Goal: Transaction & Acquisition: Download file/media

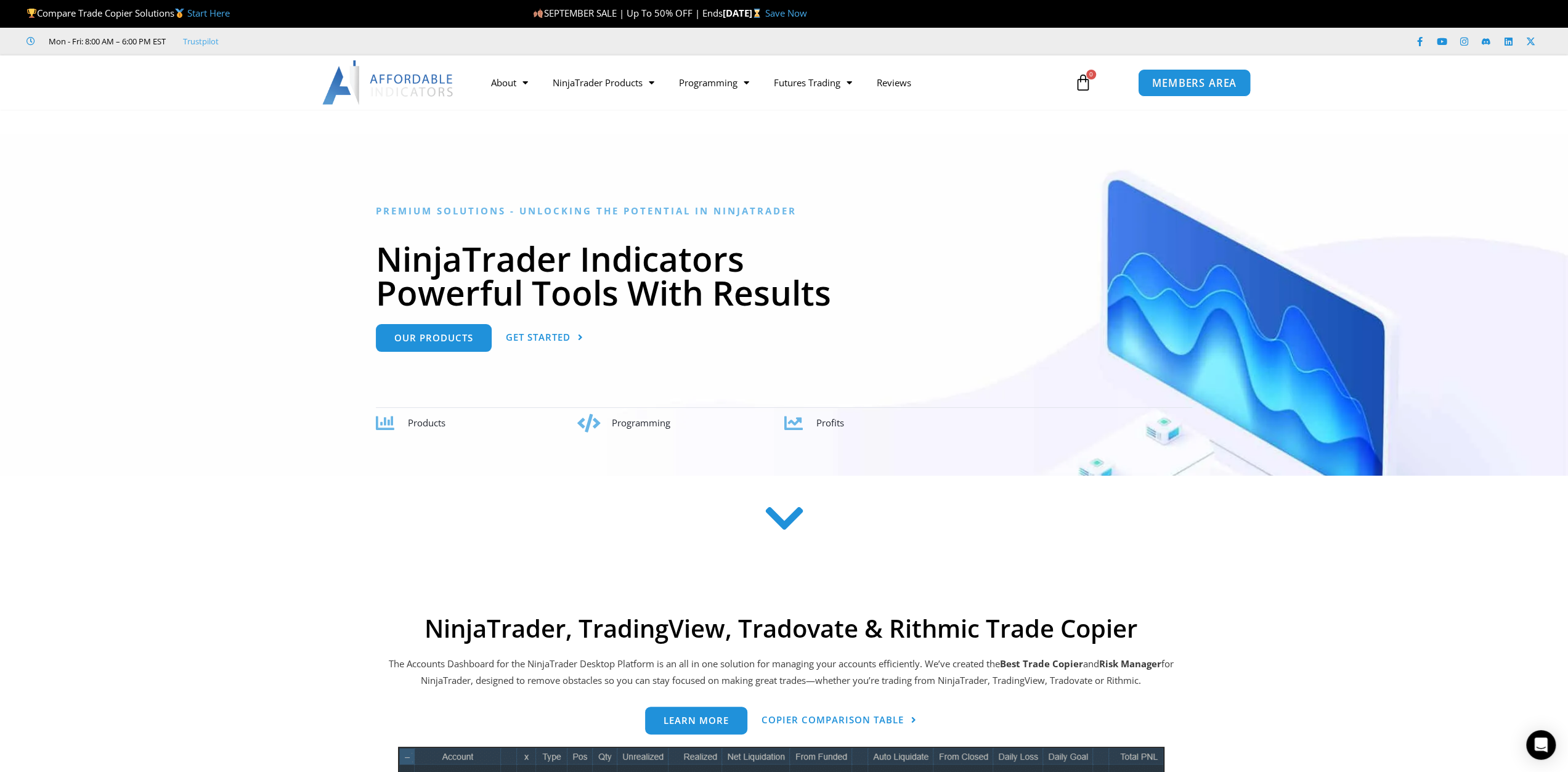
click at [1215, 83] on span "MEMBERS AREA" at bounding box center [1194, 83] width 84 height 10
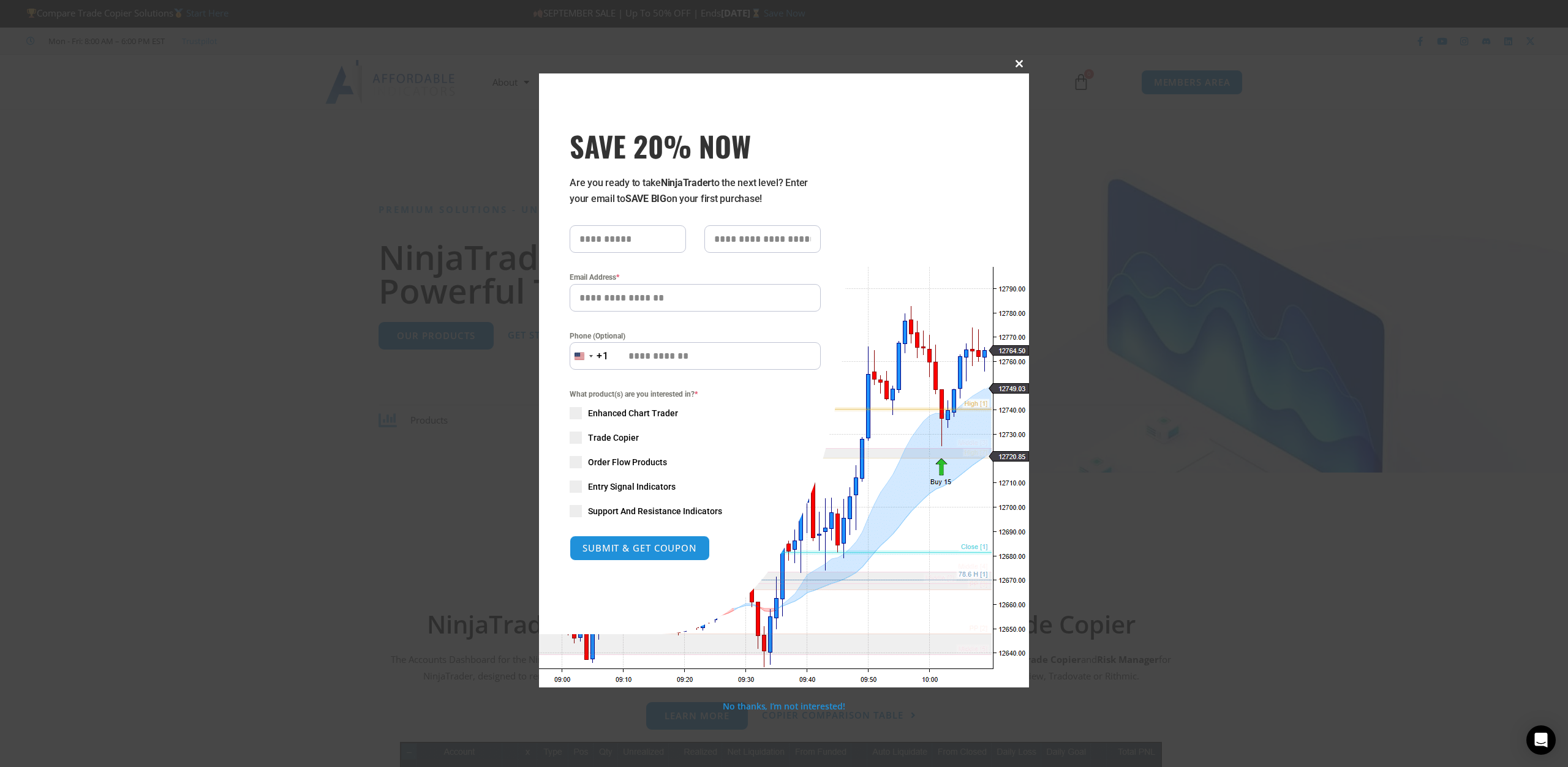
click at [1015, 66] on span "SAVE 20% NOW popup" at bounding box center [1019, 63] width 19 height 7
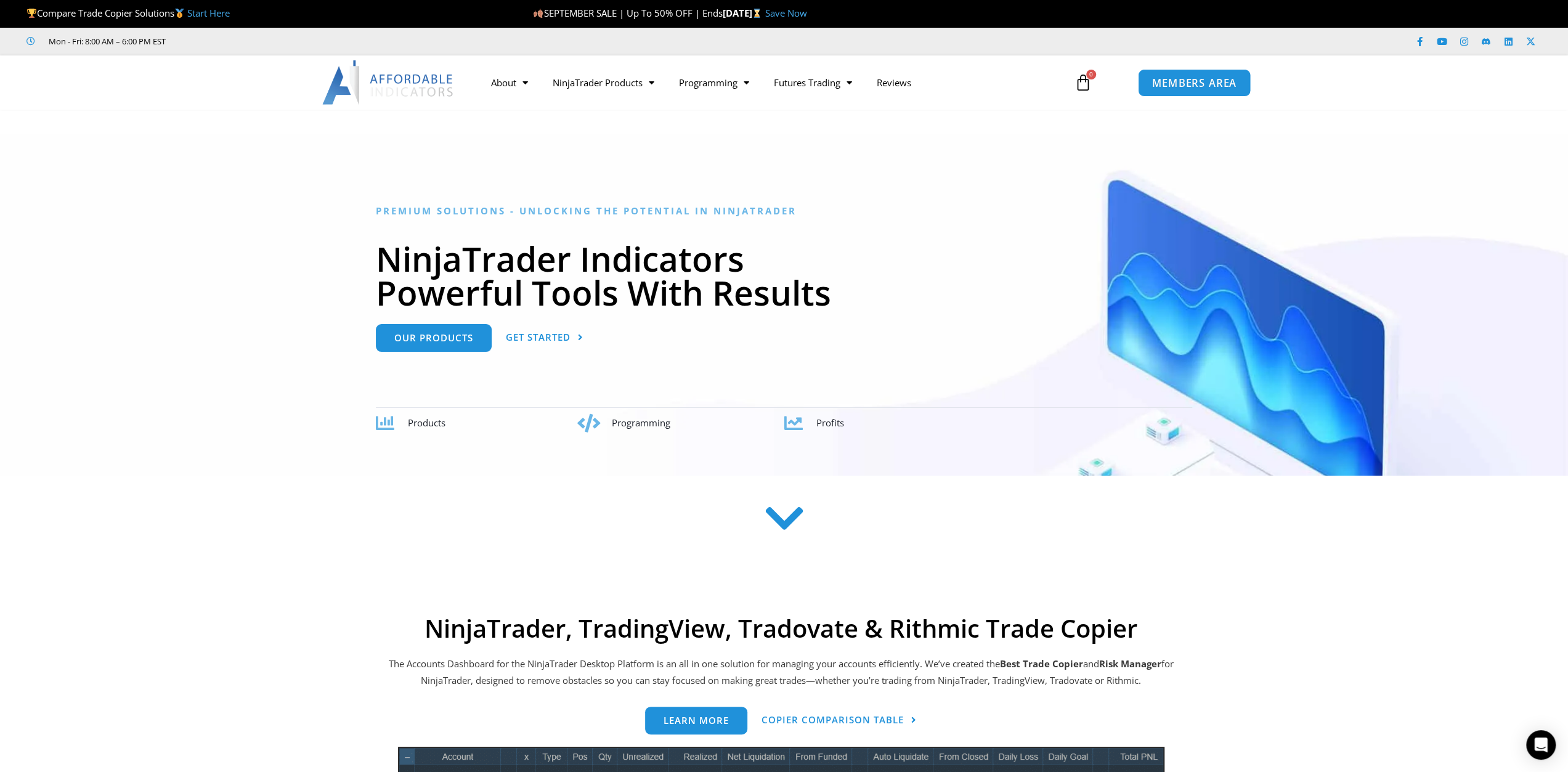
click at [1172, 78] on span "MEMBERS AREA" at bounding box center [1194, 83] width 84 height 10
click at [1222, 78] on span "MEMBERS AREA" at bounding box center [1194, 83] width 84 height 10
click at [1222, 80] on span "MEMBERS AREA" at bounding box center [1194, 83] width 84 height 10
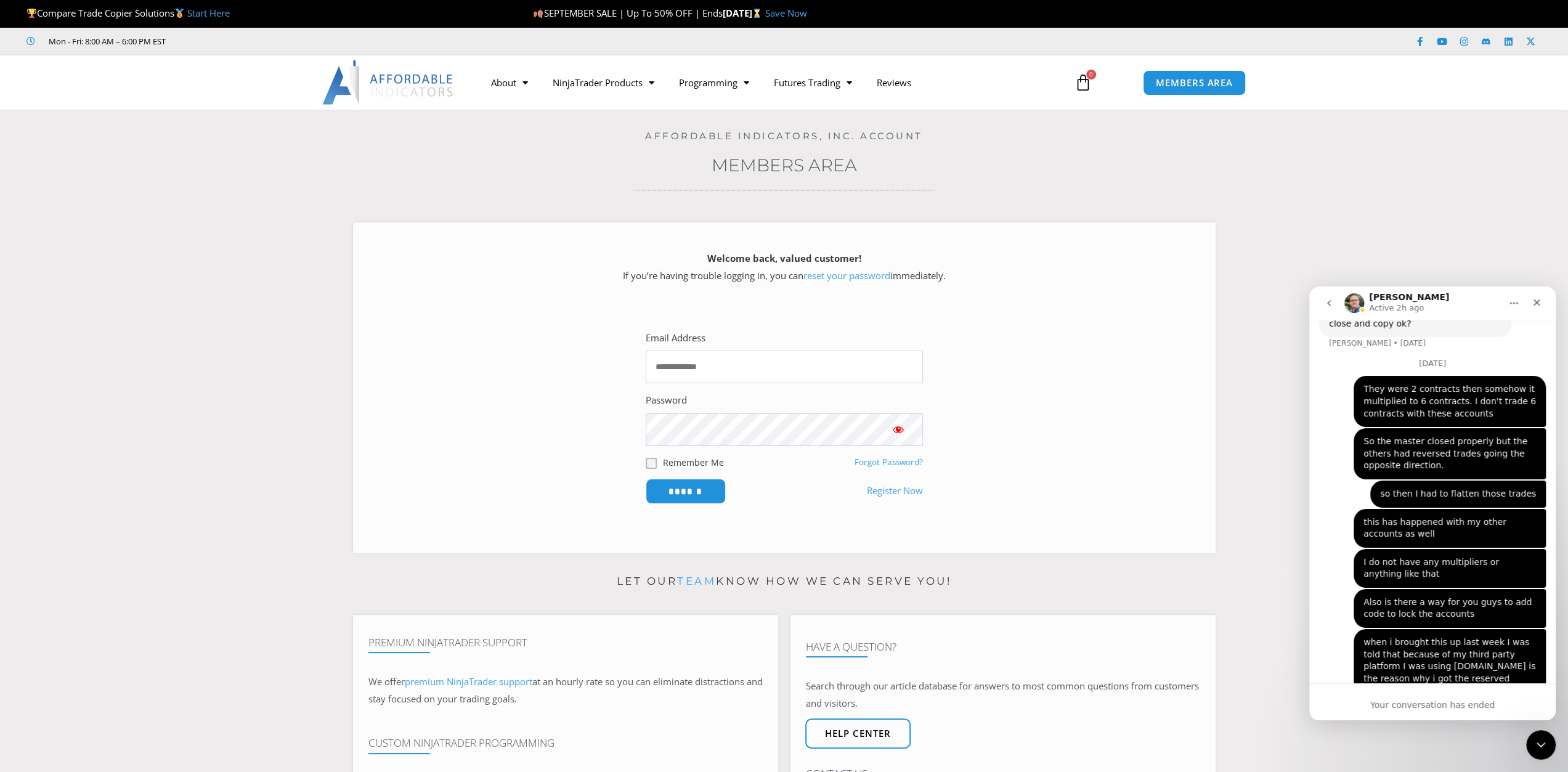
scroll to position [2558, 0]
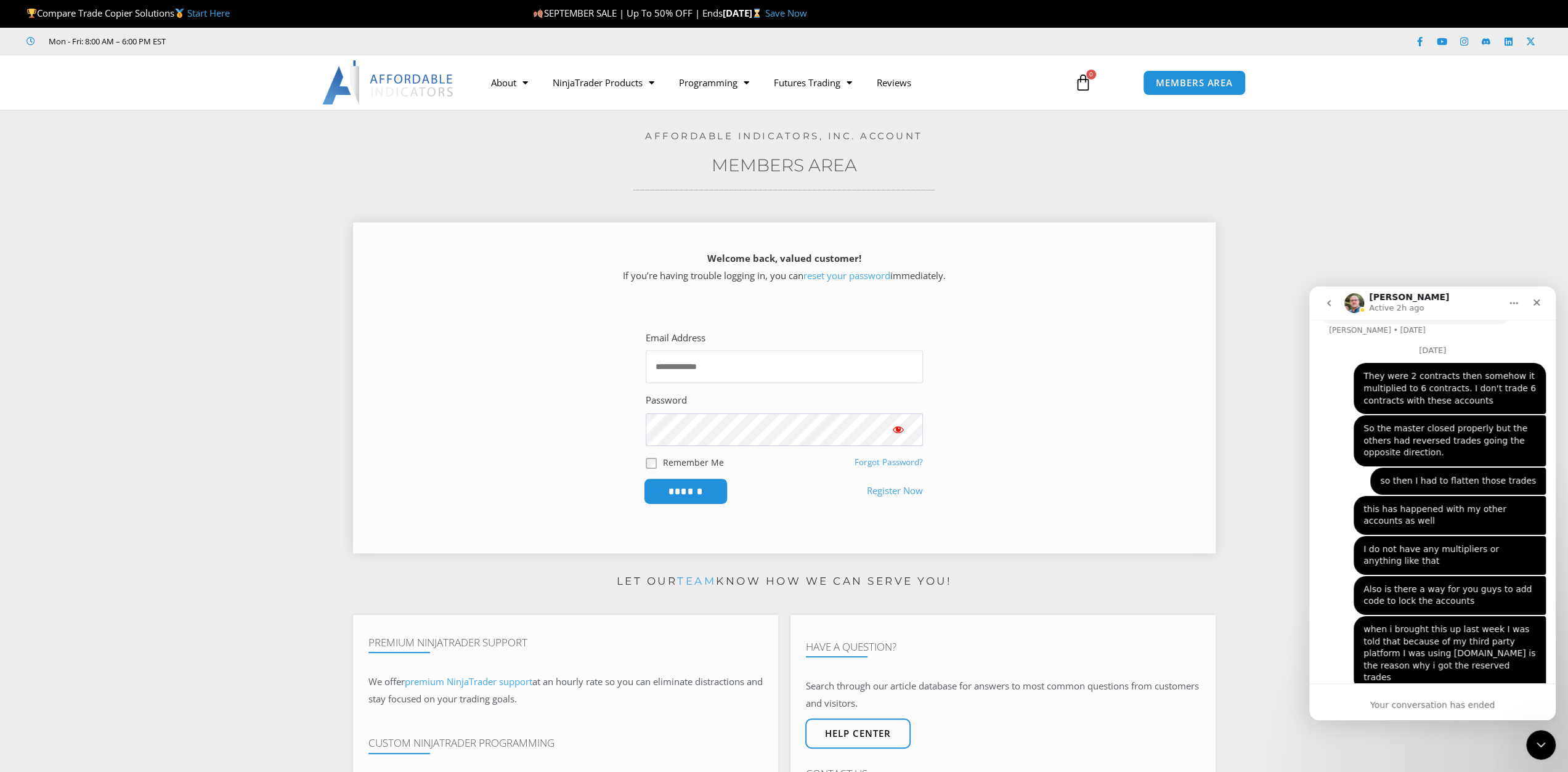
type input "**********"
click at [666, 492] on input "******" at bounding box center [685, 491] width 84 height 27
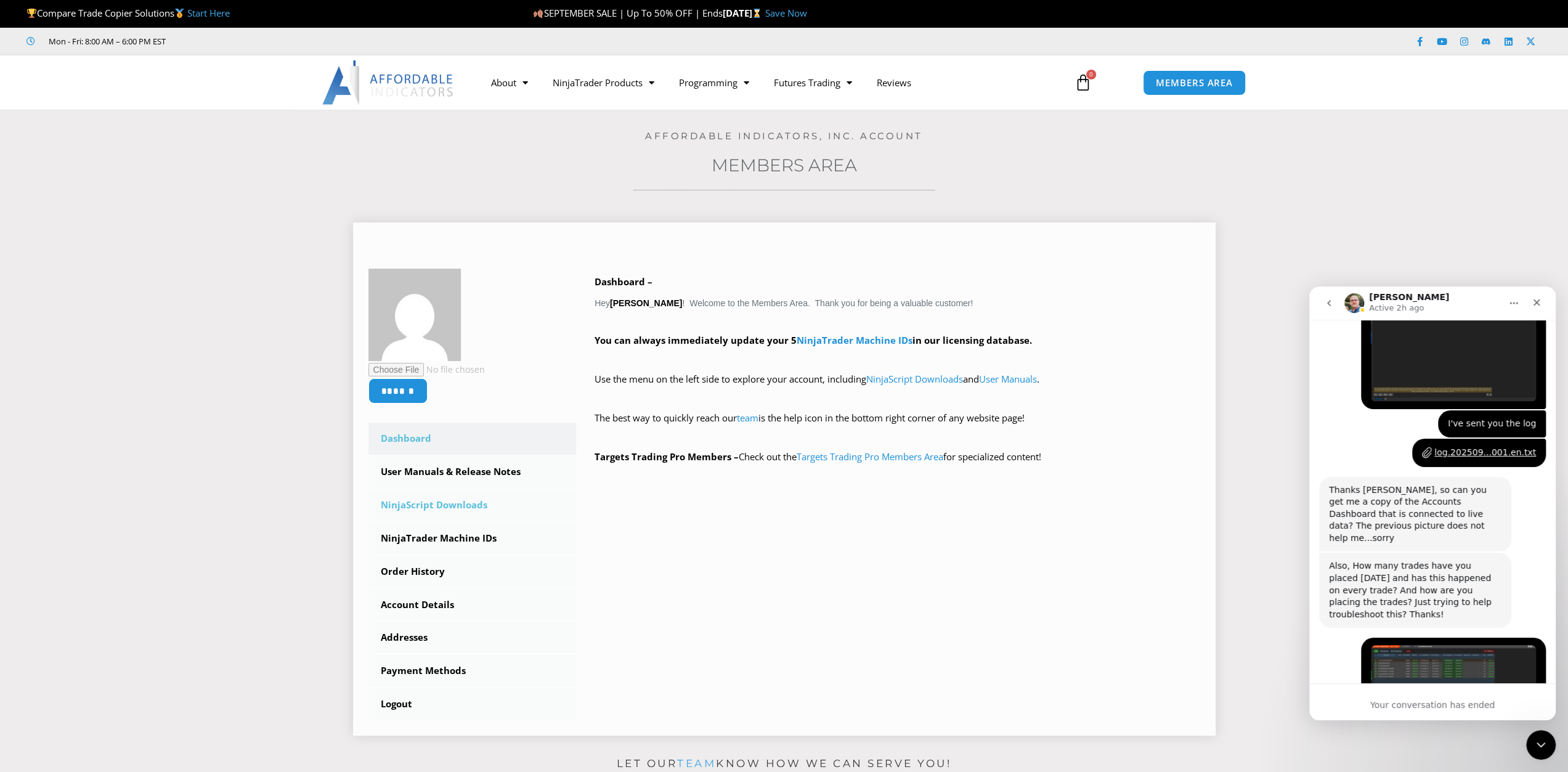
click at [481, 507] on link "NinjaScript Downloads" at bounding box center [472, 505] width 208 height 32
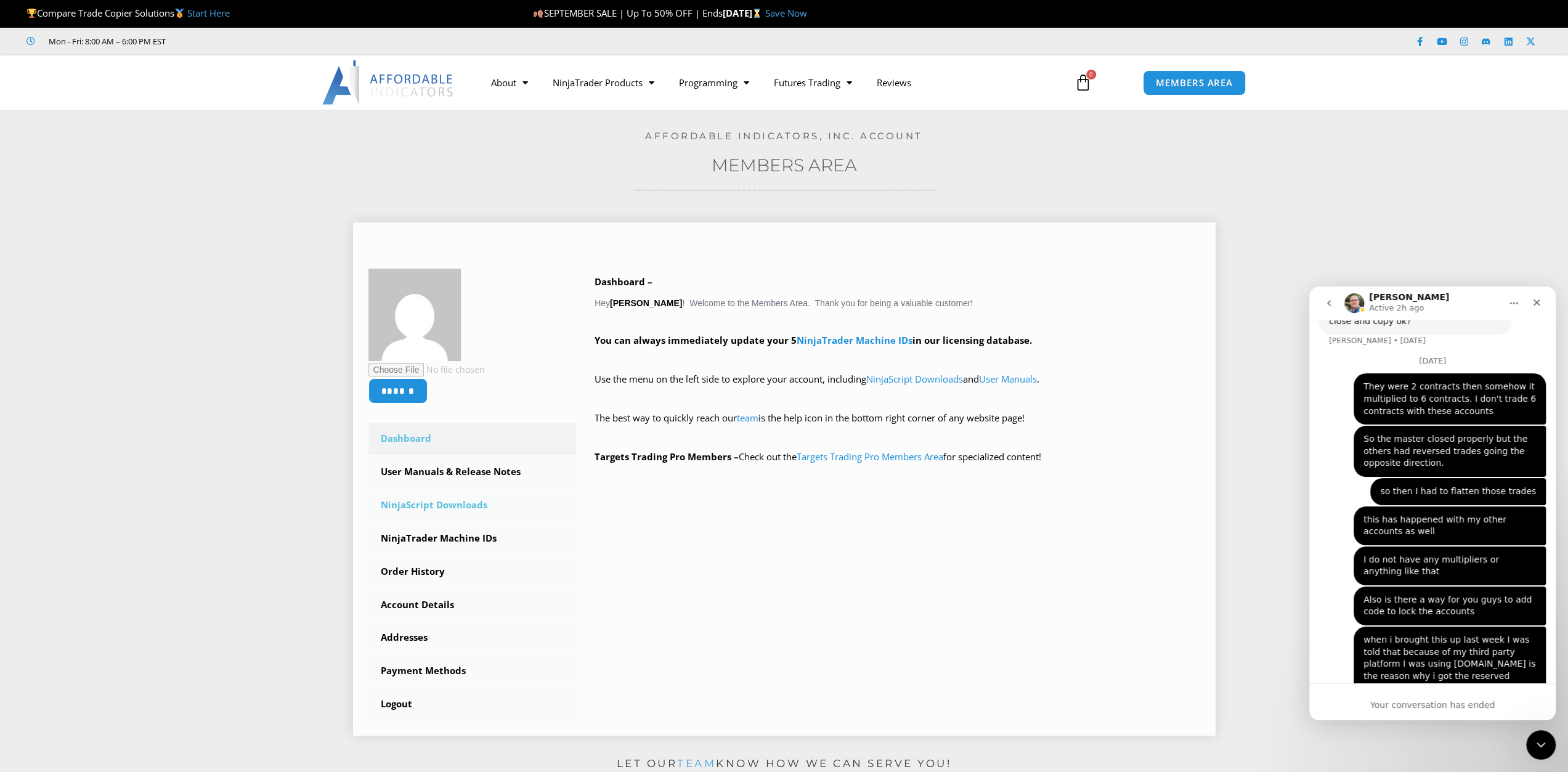
scroll to position [2558, 0]
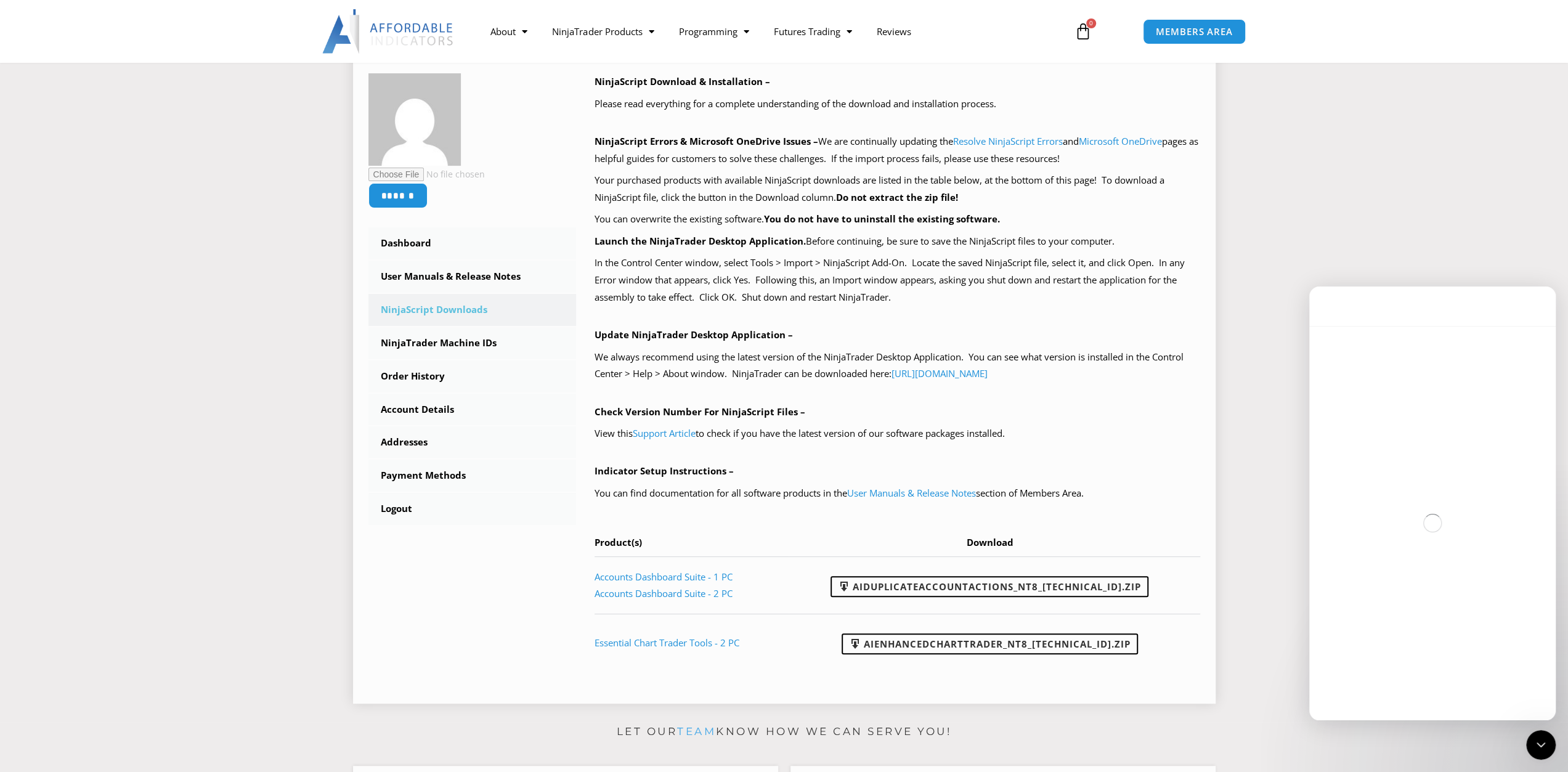
scroll to position [185, 0]
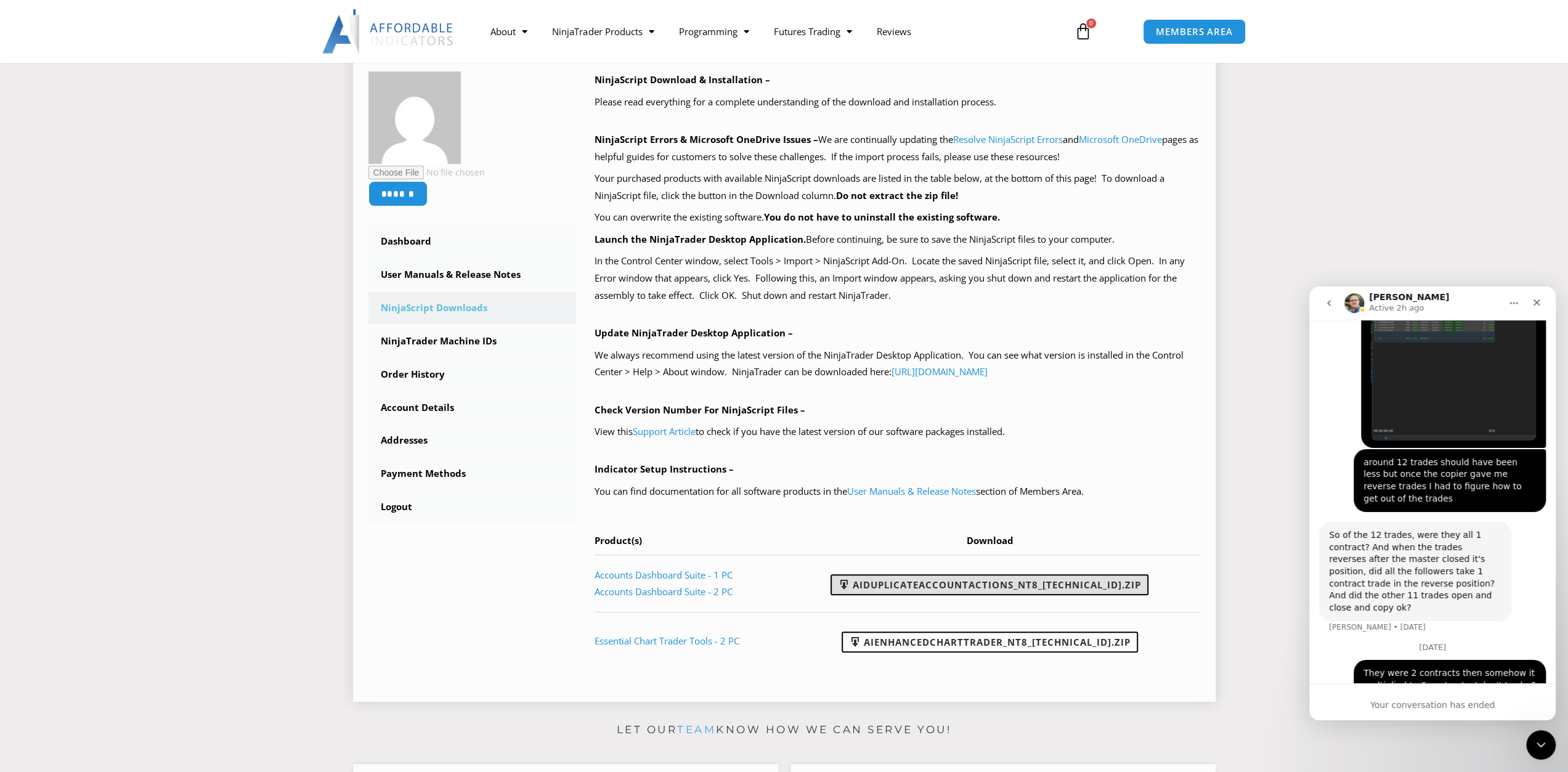
click at [1086, 583] on link "AIDuplicateAccountActions_NT8_[TECHNICAL_ID].zip" at bounding box center [989, 585] width 318 height 21
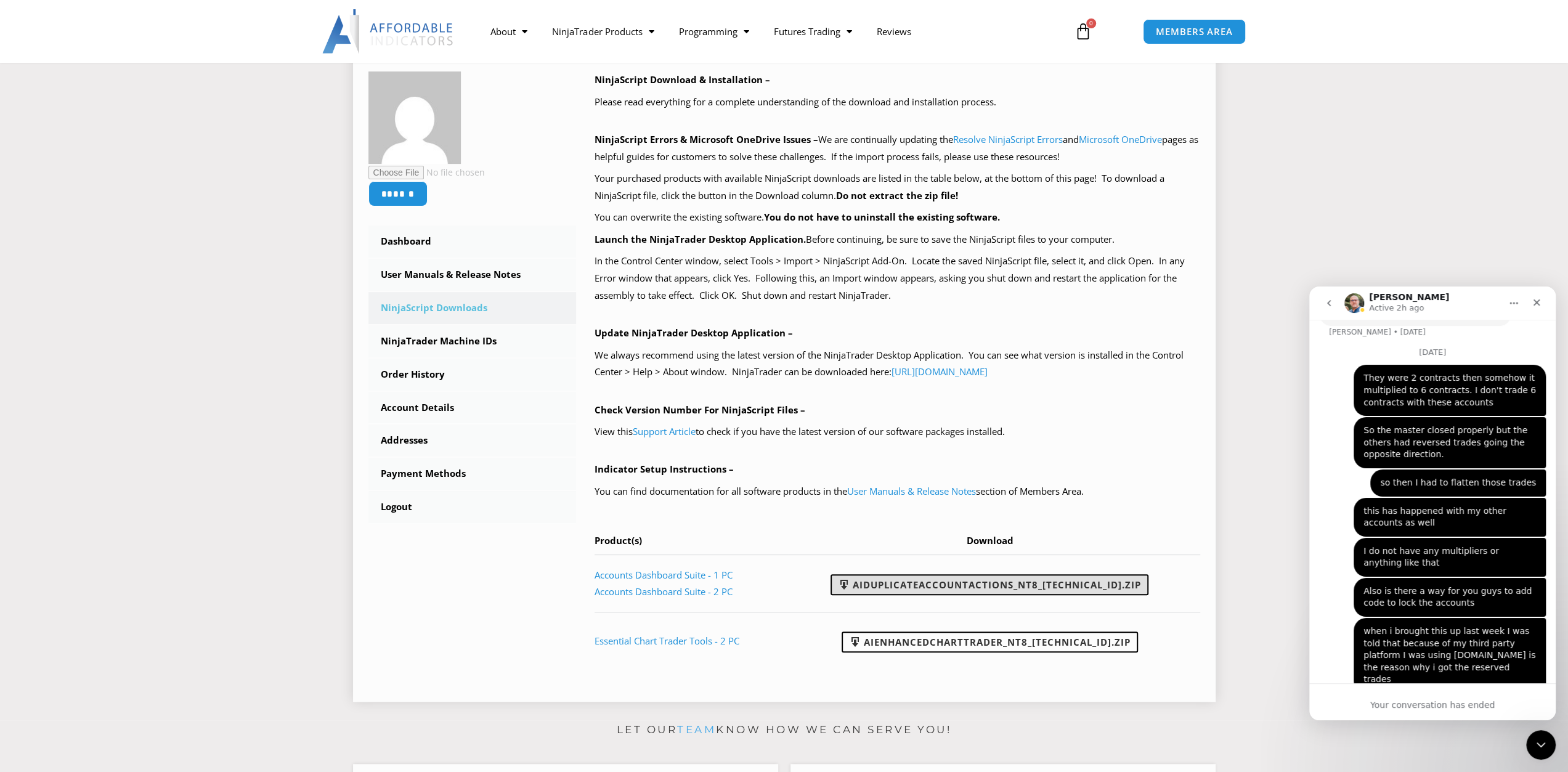
scroll to position [2558, 0]
